Goal: Check status: Check status

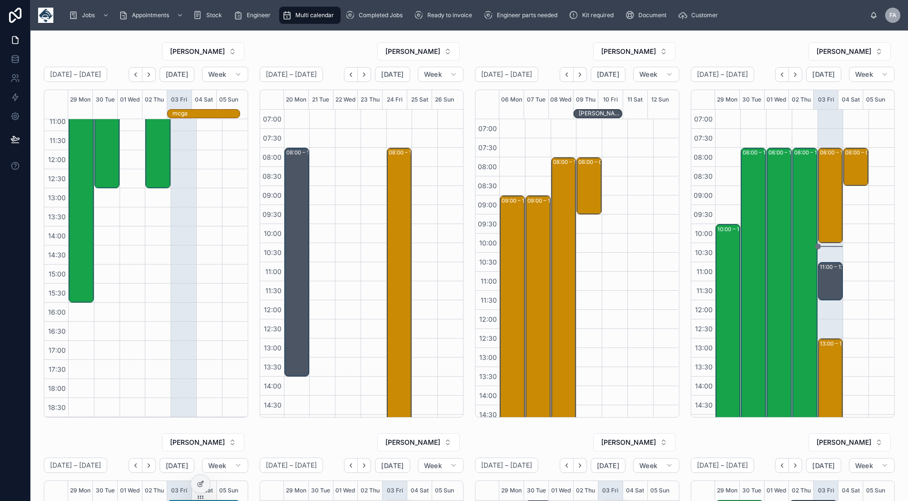
scroll to position [160, 0]
